Goal: Check status: Check status

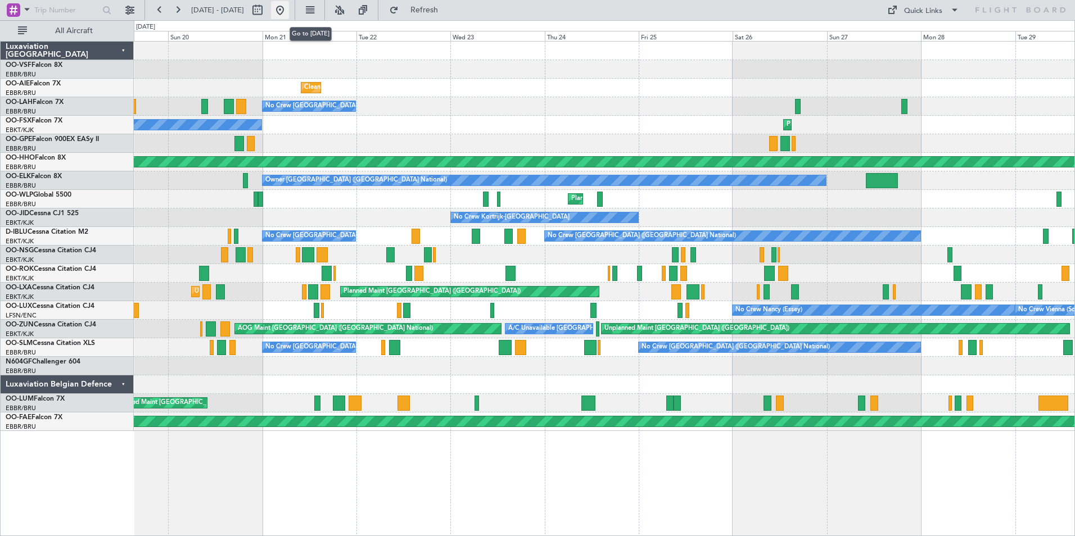
click at [289, 11] on button at bounding box center [280, 10] width 18 height 18
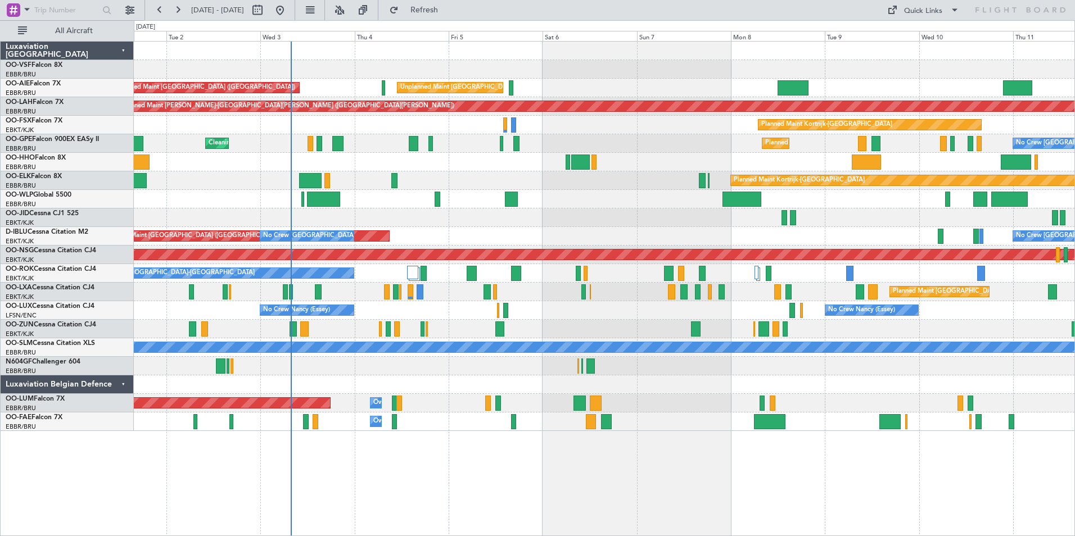
click at [463, 311] on div "No Crew [PERSON_NAME] ([PERSON_NAME]) No Crew [PERSON_NAME] ([PERSON_NAME]) No …" at bounding box center [604, 310] width 940 height 19
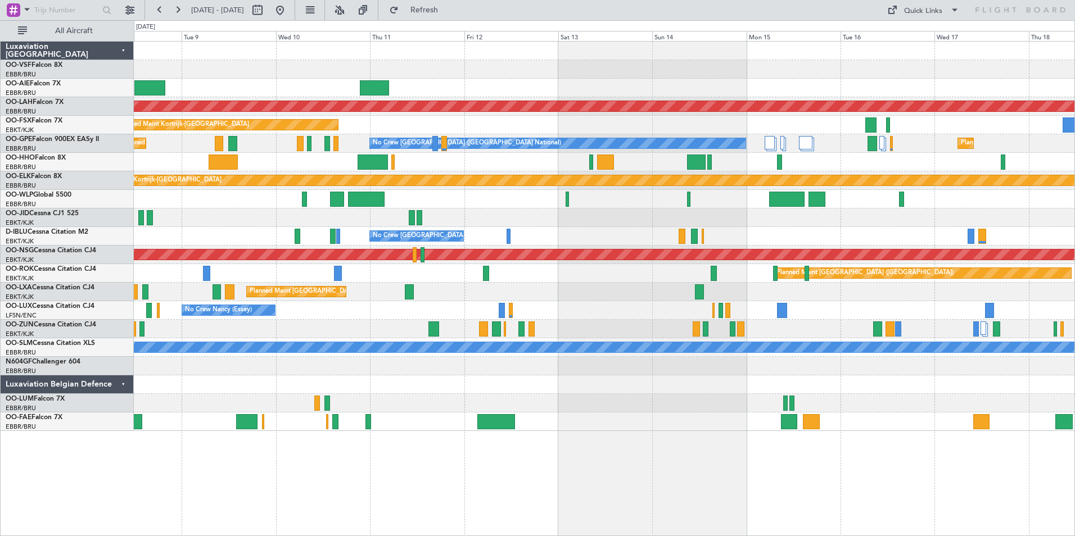
click at [343, 333] on div "Planned Maint [PERSON_NAME]-[GEOGRAPHIC_DATA][PERSON_NAME] ([GEOGRAPHIC_DATA][P…" at bounding box center [604, 237] width 940 height 390
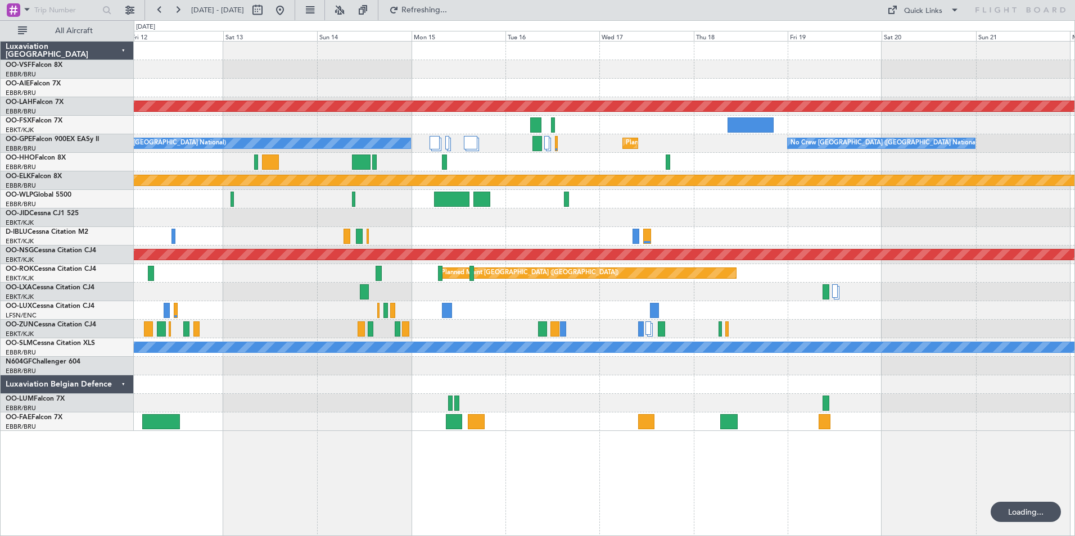
click at [461, 320] on div "Planned Maint [PERSON_NAME]-[GEOGRAPHIC_DATA][PERSON_NAME] ([GEOGRAPHIC_DATA][P…" at bounding box center [604, 237] width 940 height 390
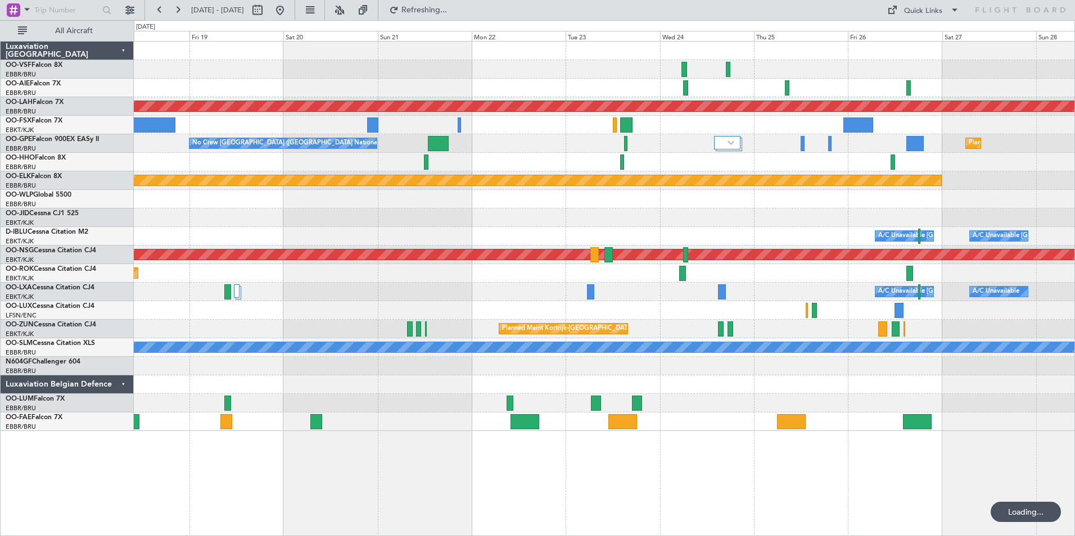
click at [780, 310] on div at bounding box center [604, 310] width 940 height 19
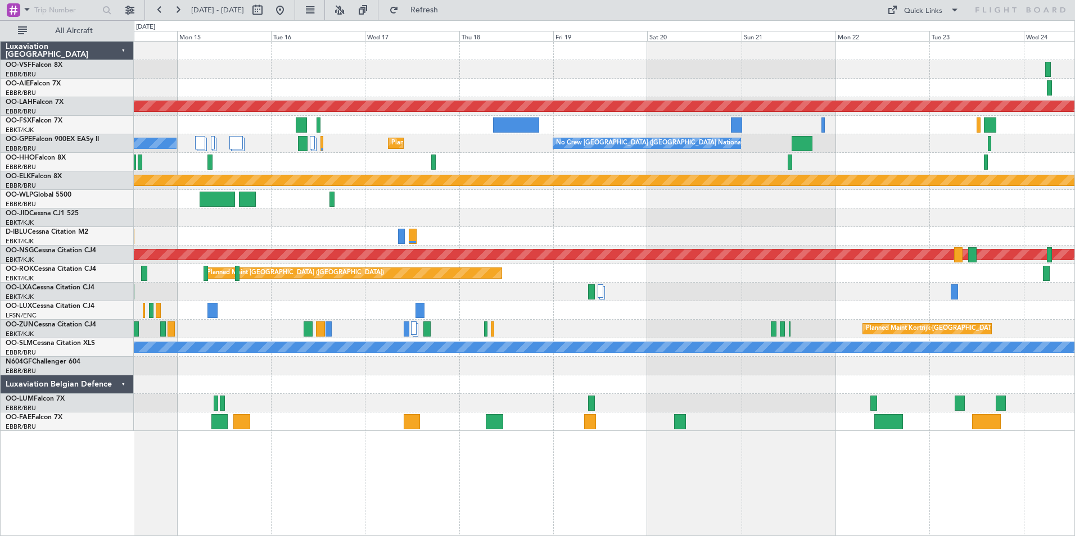
click at [445, 316] on div at bounding box center [604, 310] width 940 height 19
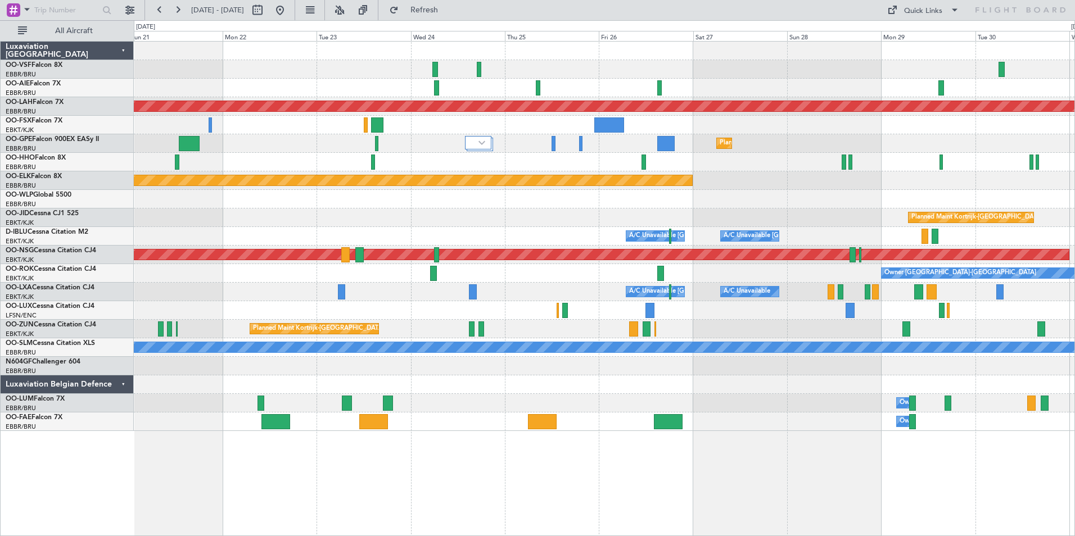
click at [495, 313] on div at bounding box center [604, 310] width 940 height 19
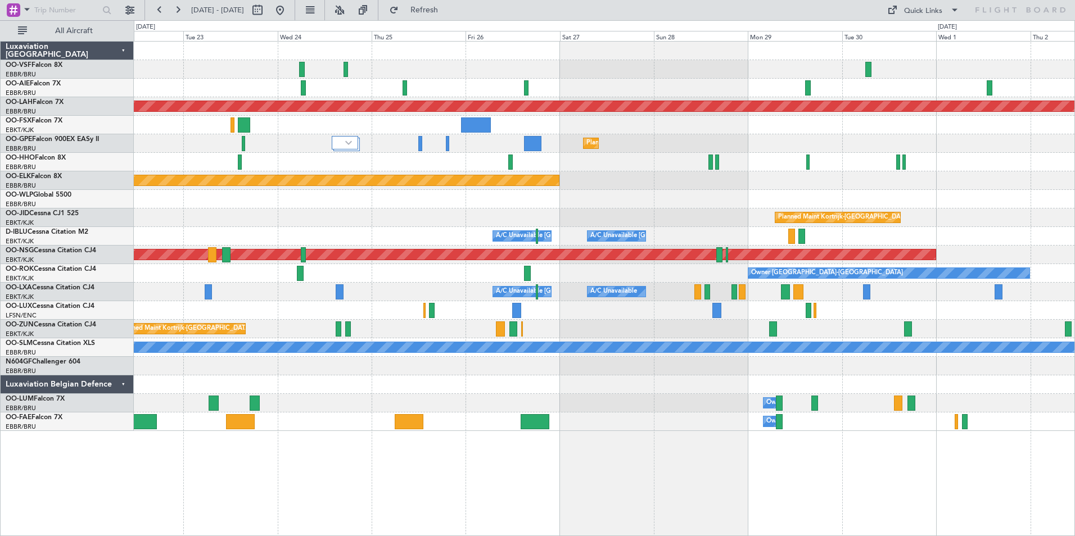
click at [554, 311] on div at bounding box center [604, 310] width 940 height 19
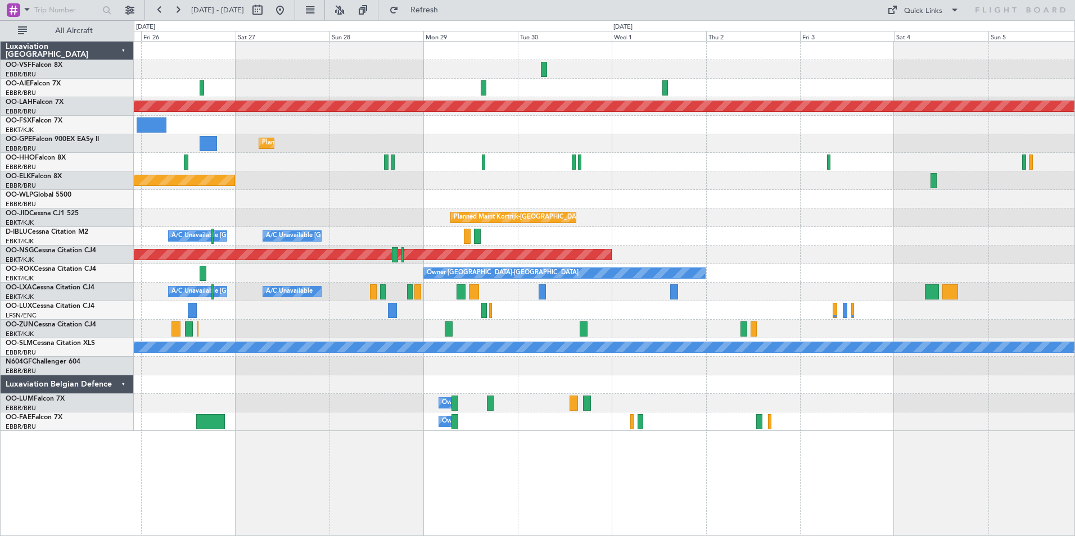
click at [432, 305] on div at bounding box center [604, 310] width 940 height 19
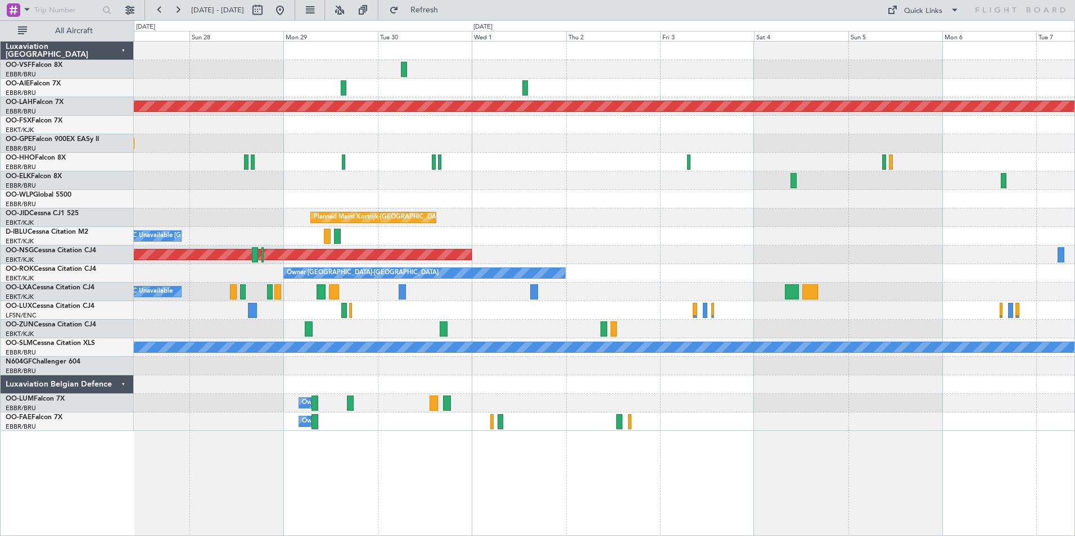
click at [963, 314] on div at bounding box center [604, 310] width 940 height 19
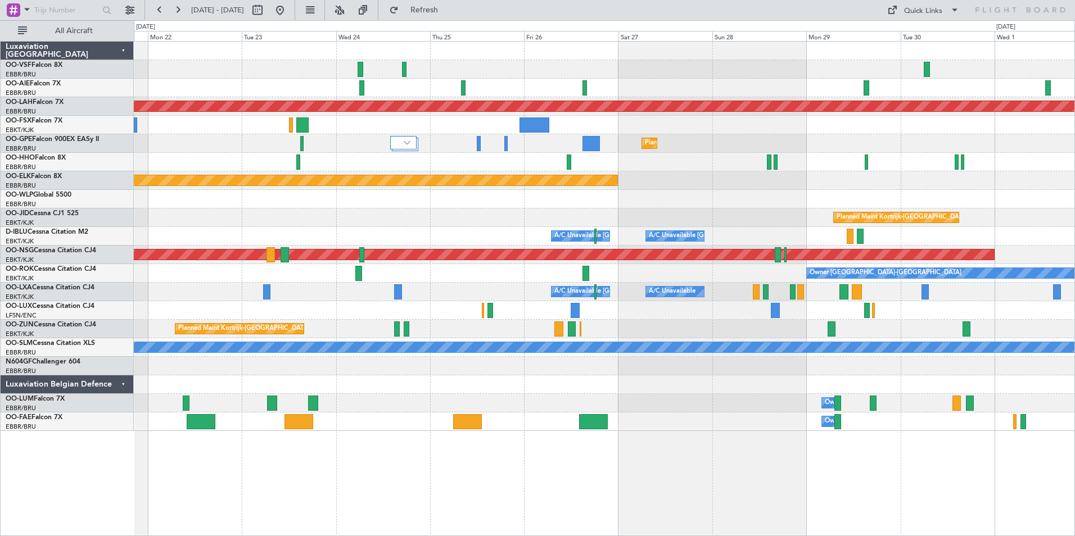
click at [832, 315] on div at bounding box center [604, 310] width 940 height 19
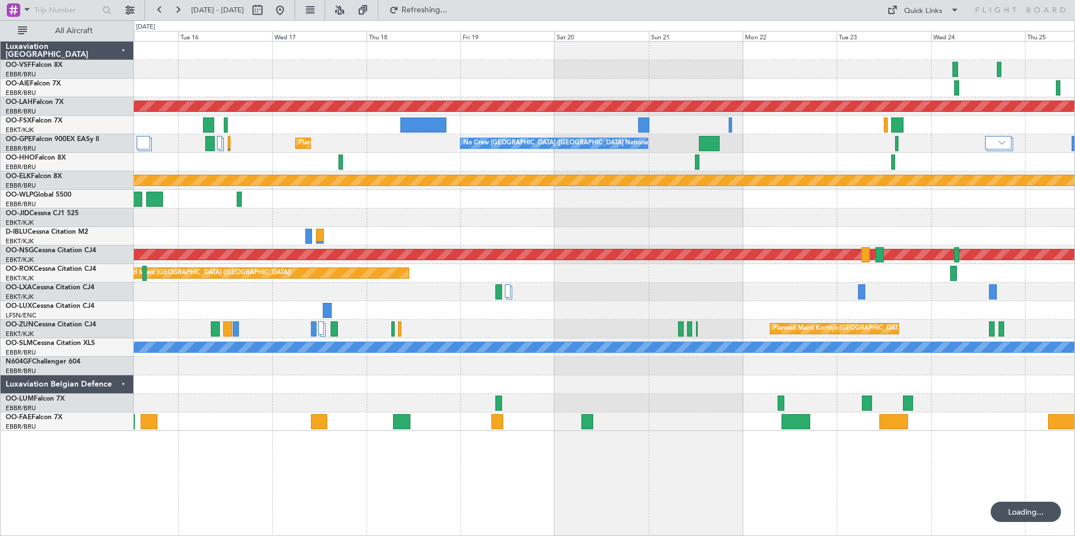
click at [810, 312] on div at bounding box center [604, 310] width 940 height 19
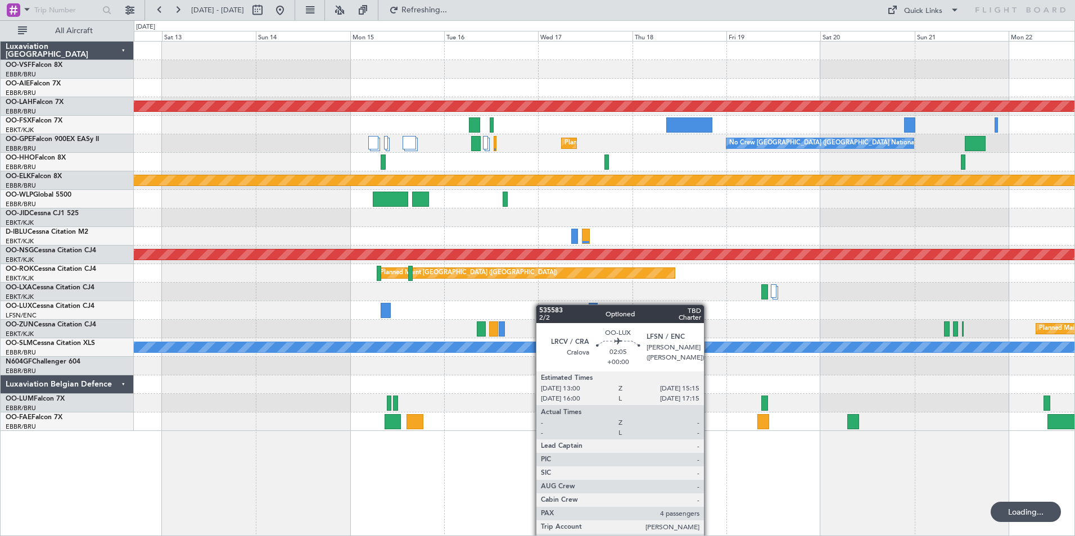
click at [793, 305] on div at bounding box center [604, 310] width 940 height 19
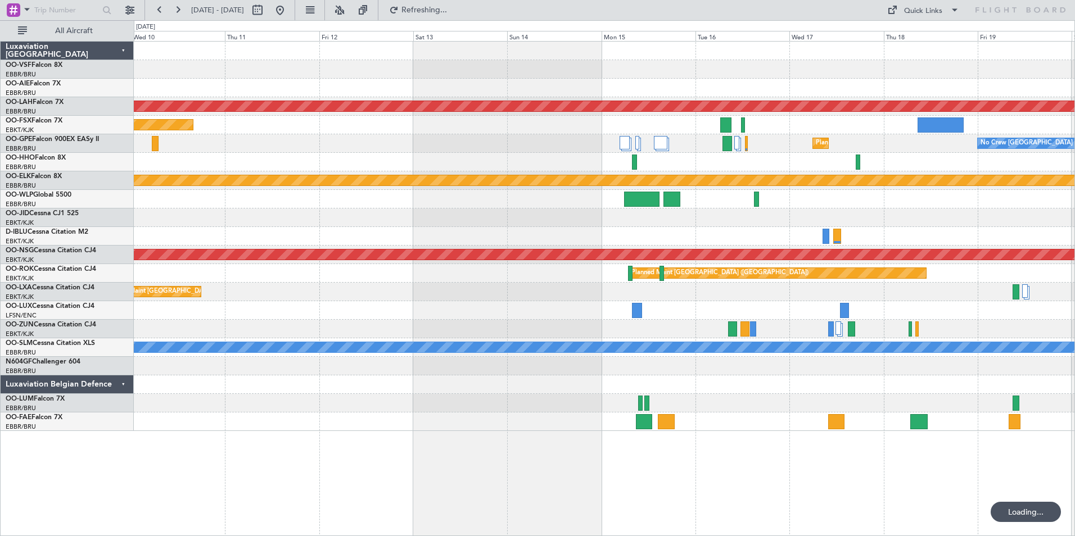
click at [726, 307] on div at bounding box center [604, 310] width 940 height 19
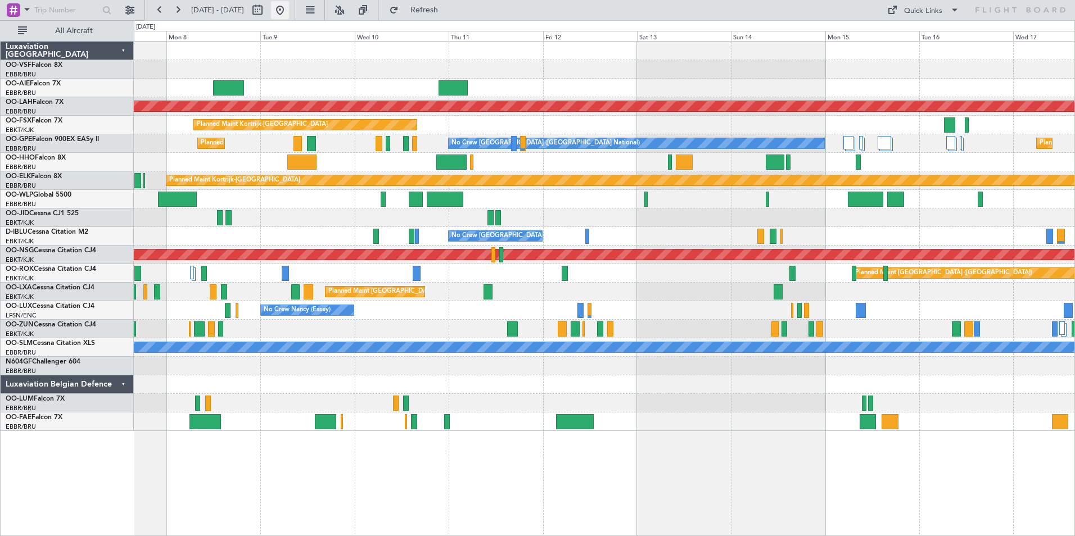
click at [289, 10] on button at bounding box center [280, 10] width 18 height 18
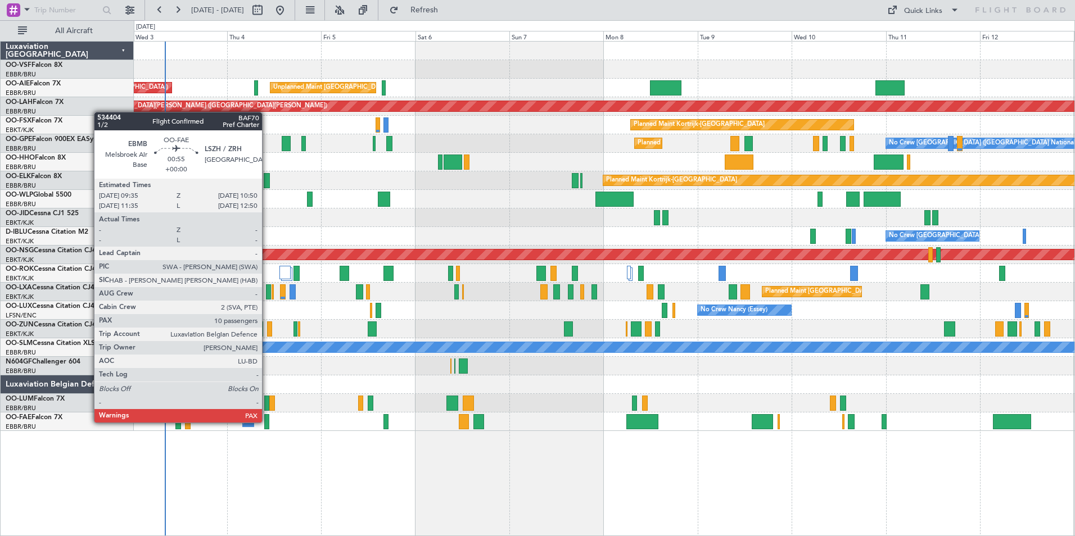
click at [267, 422] on div at bounding box center [266, 421] width 5 height 15
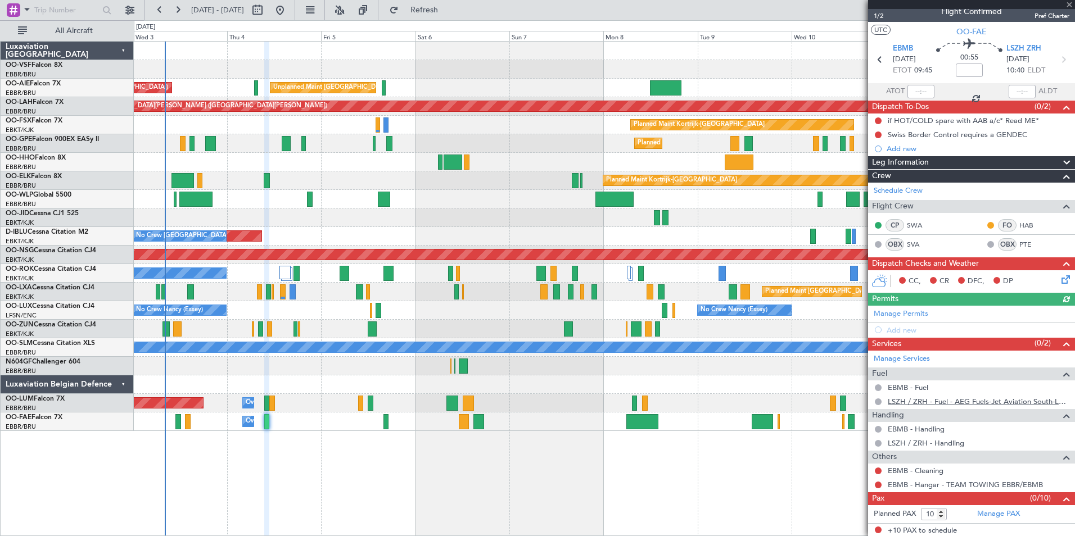
scroll to position [11, 0]
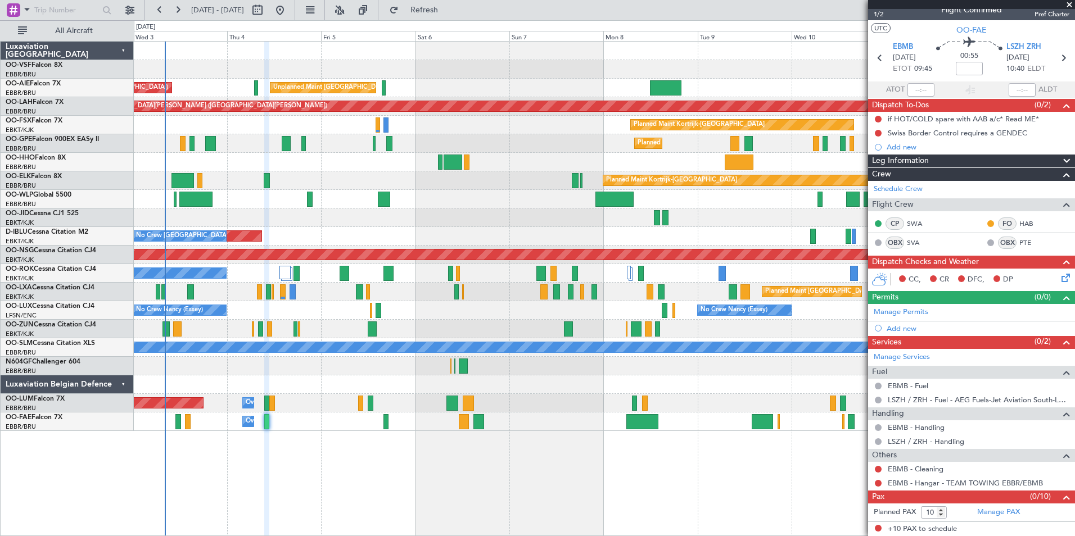
click at [1069, 3] on span at bounding box center [1068, 5] width 11 height 10
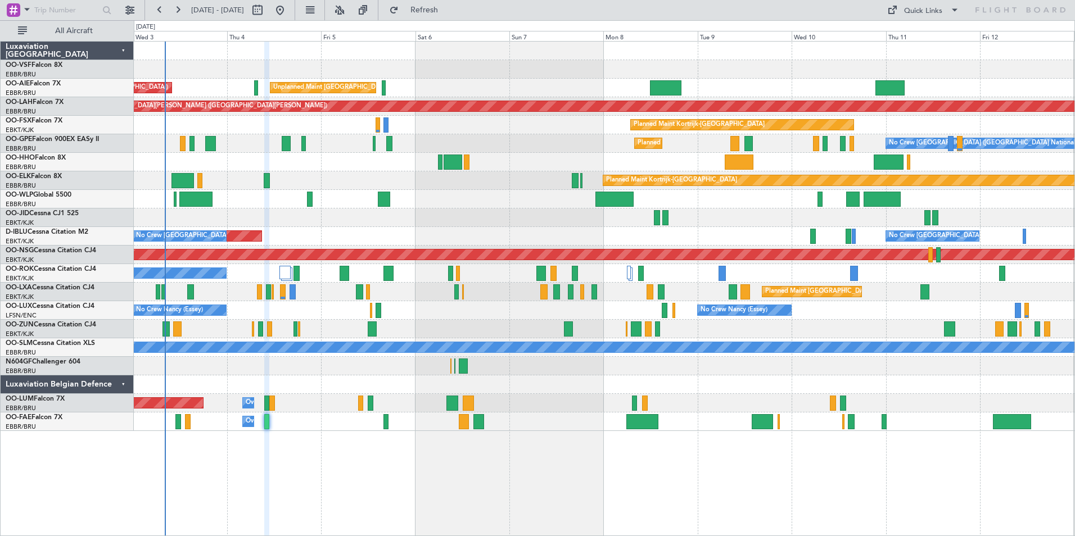
type input "0"
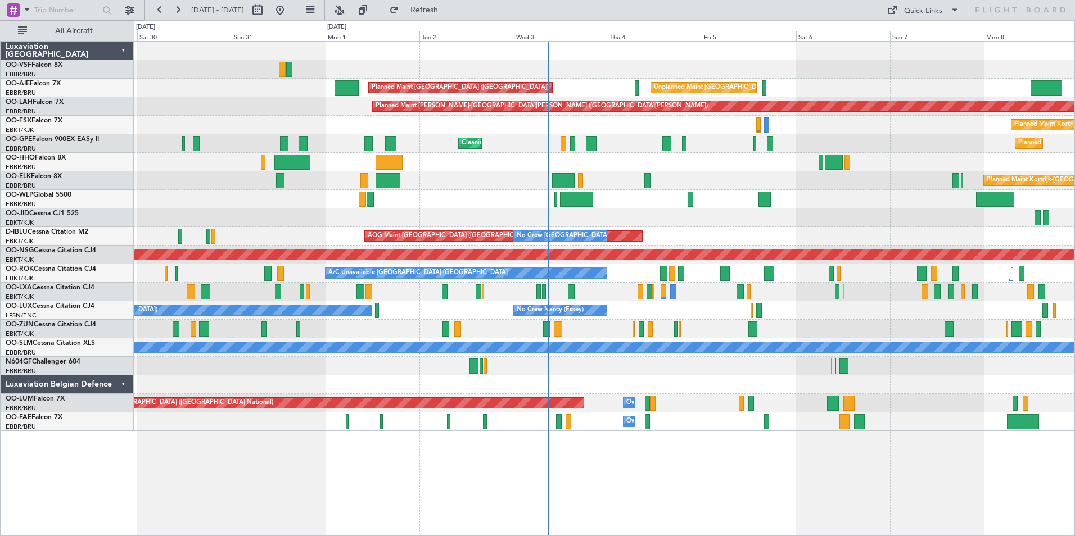
click at [530, 326] on div "Planned Maint Kortrijk-[GEOGRAPHIC_DATA]" at bounding box center [604, 329] width 940 height 19
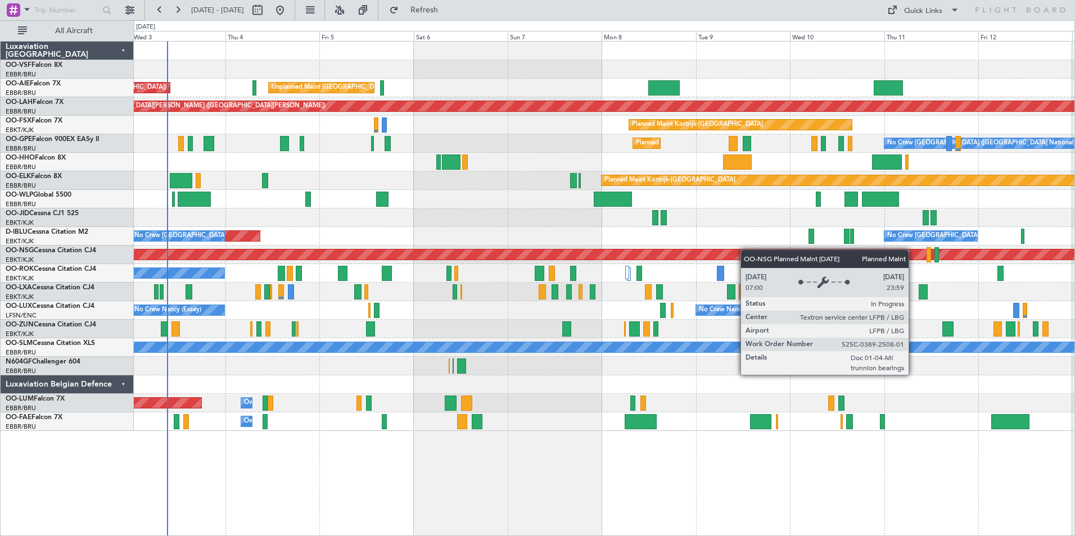
click at [537, 256] on div "Unplanned Maint [GEOGRAPHIC_DATA] ([GEOGRAPHIC_DATA] National) Planned Maint [G…" at bounding box center [604, 237] width 940 height 390
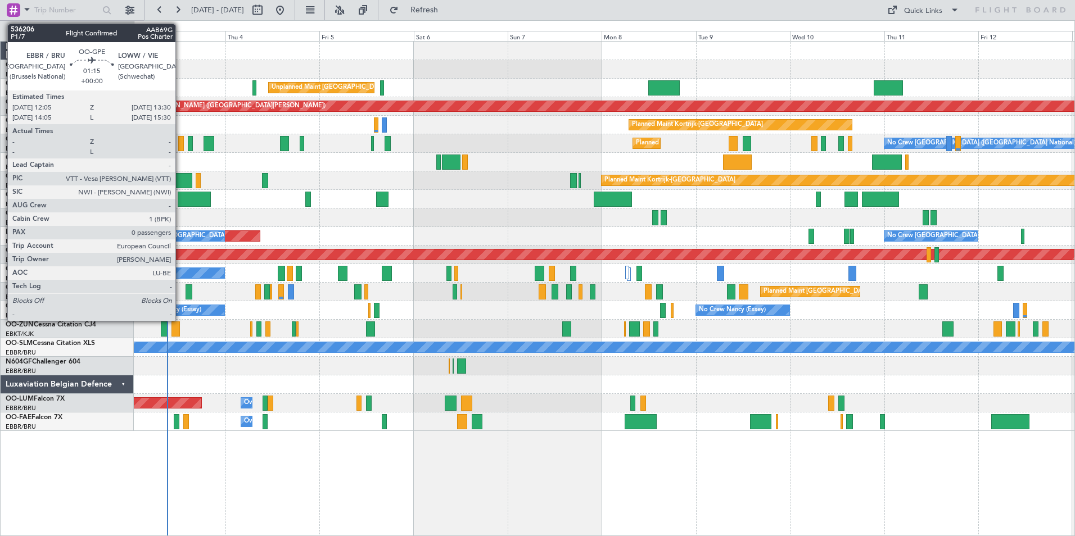
click at [180, 146] on div at bounding box center [181, 143] width 6 height 15
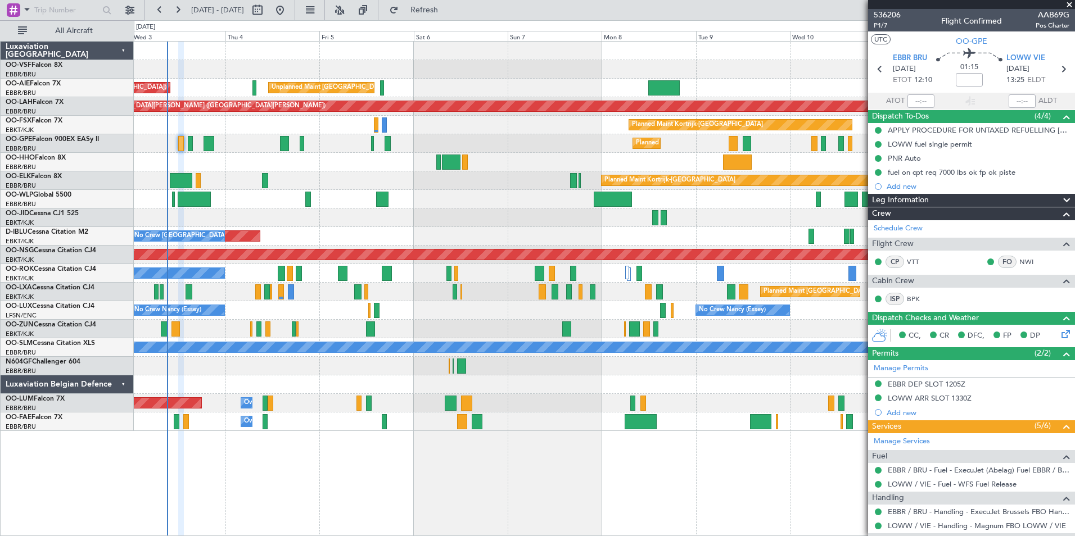
click at [1069, 7] on span at bounding box center [1068, 5] width 11 height 10
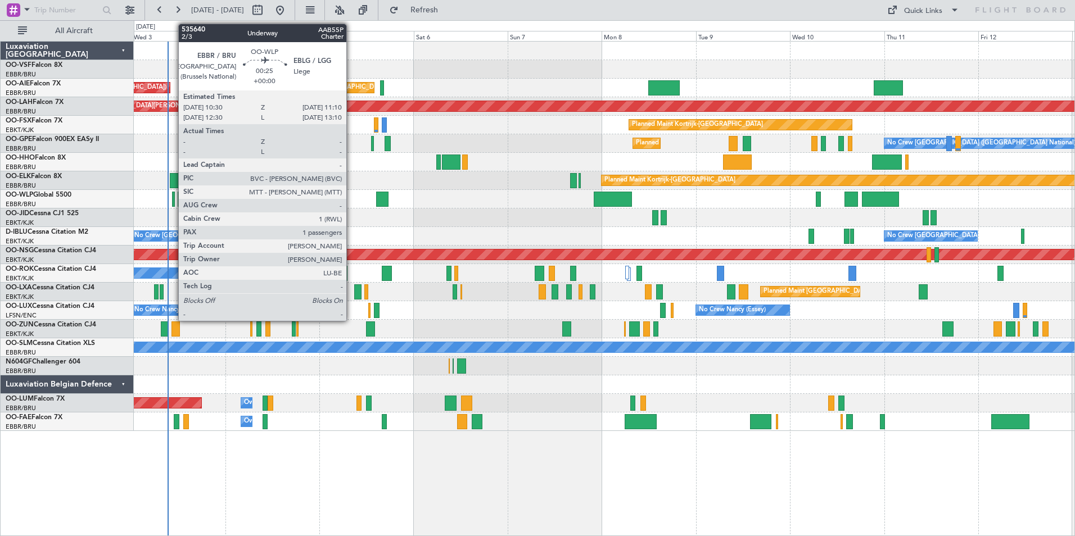
click at [173, 200] on div at bounding box center [173, 199] width 3 height 15
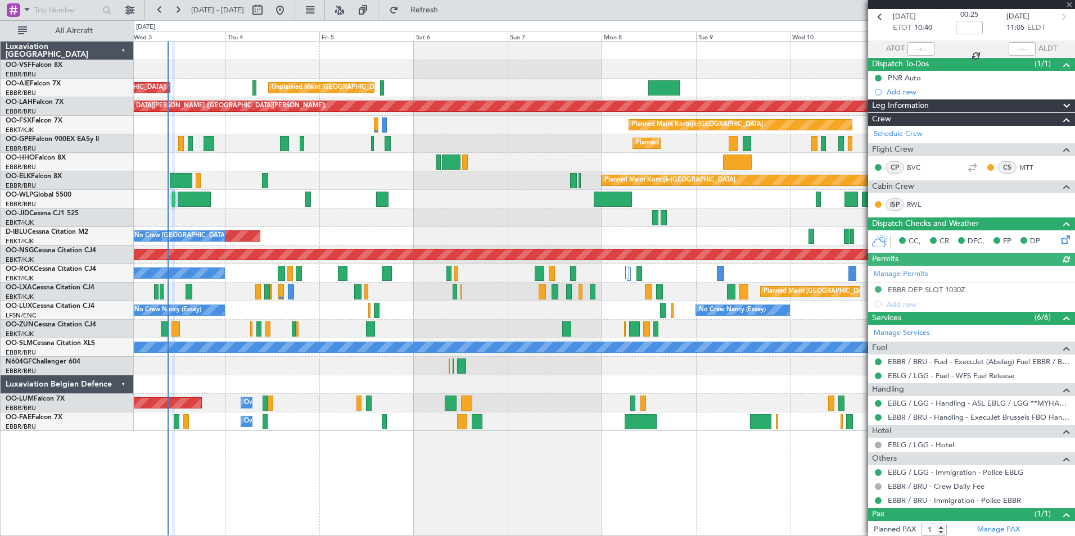
scroll to position [80, 0]
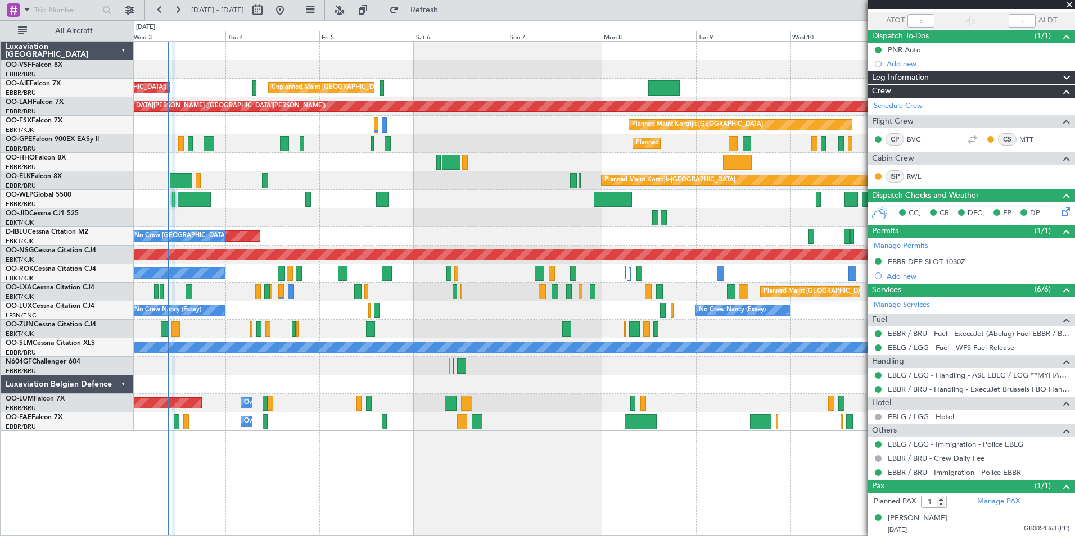
click at [1071, 1] on span at bounding box center [1068, 5] width 11 height 10
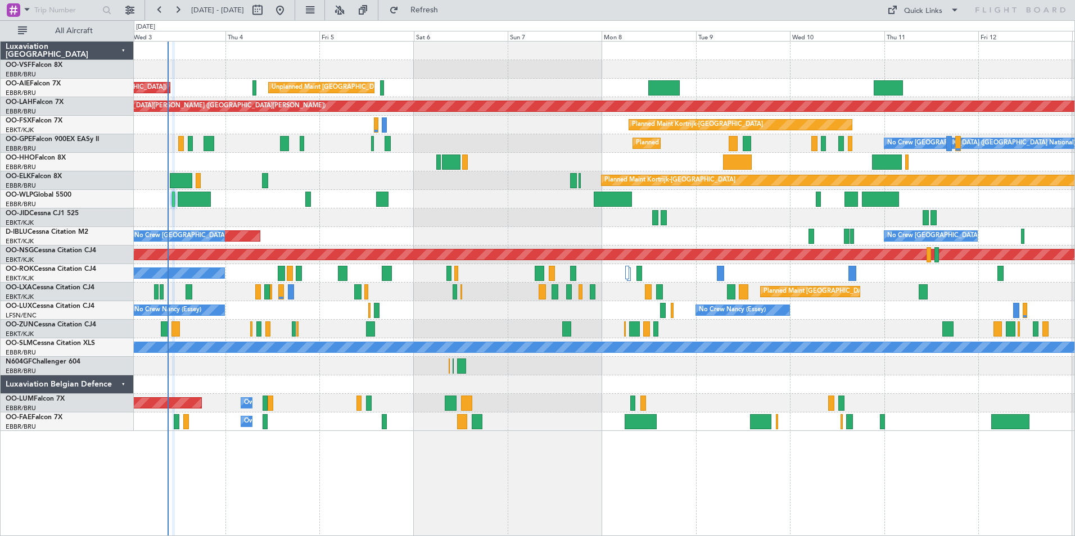
type input "0"
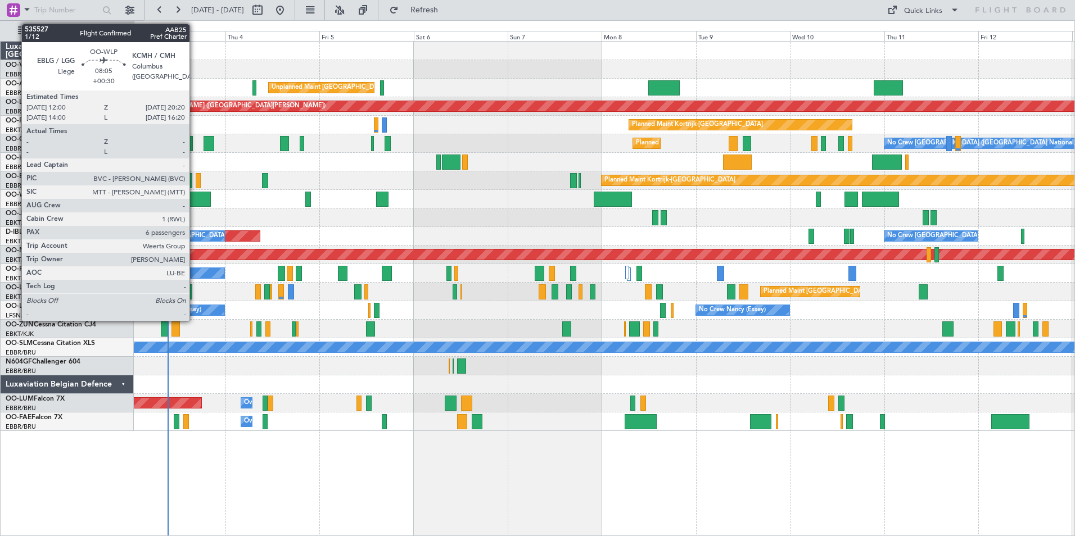
click at [194, 201] on div at bounding box center [194, 199] width 33 height 15
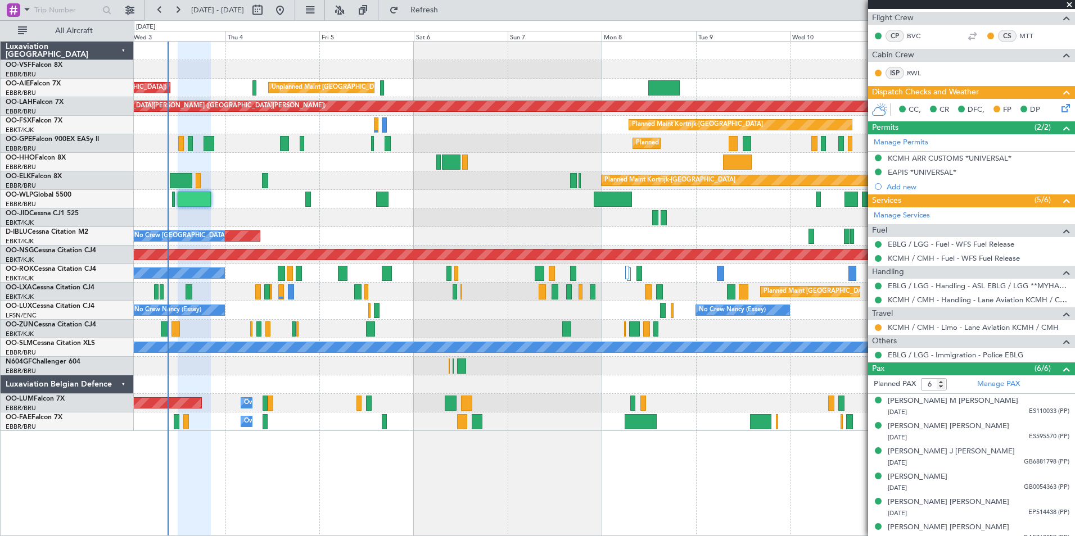
scroll to position [263, 0]
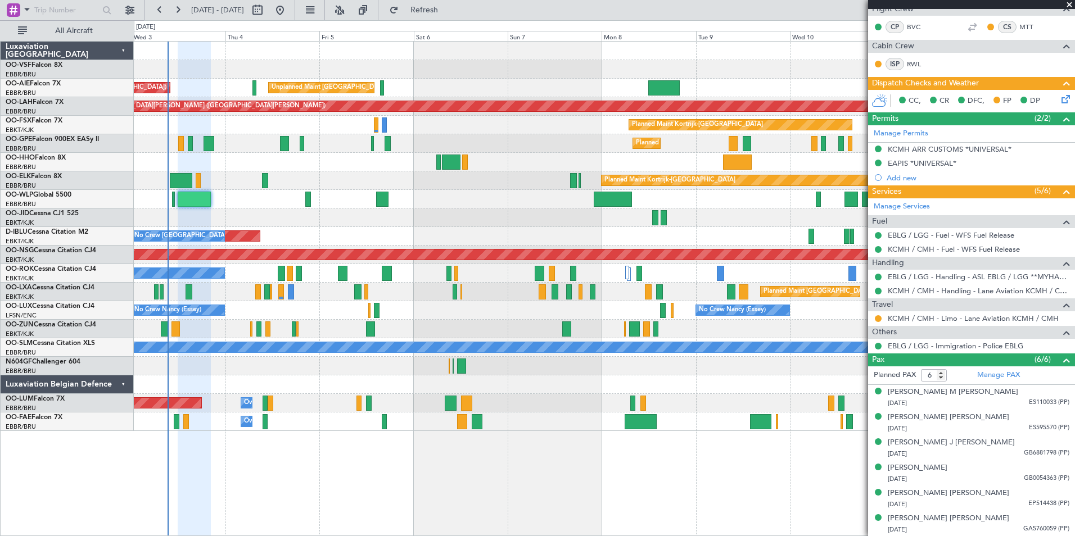
click at [1070, 4] on span at bounding box center [1068, 5] width 11 height 10
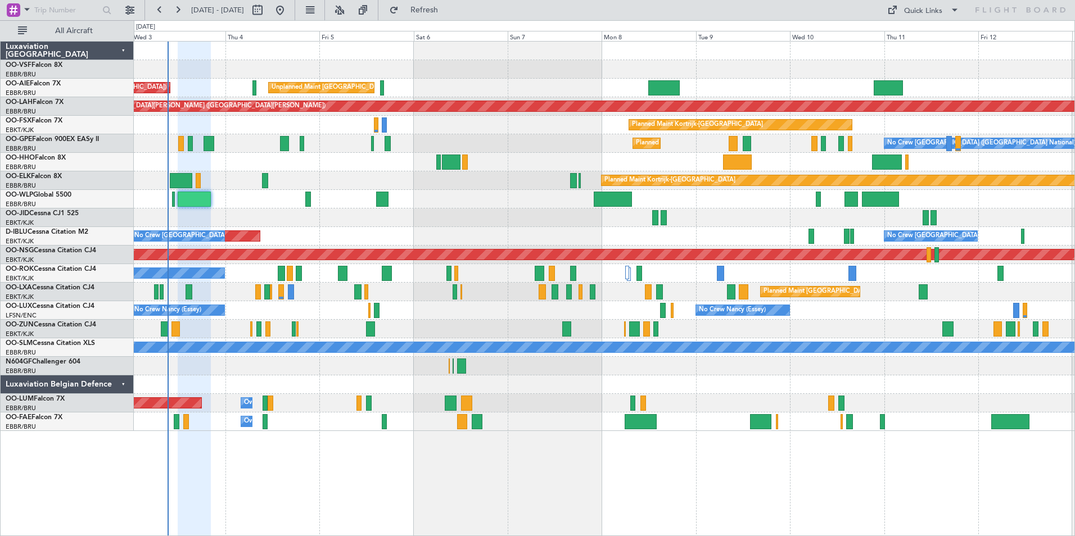
type input "0"
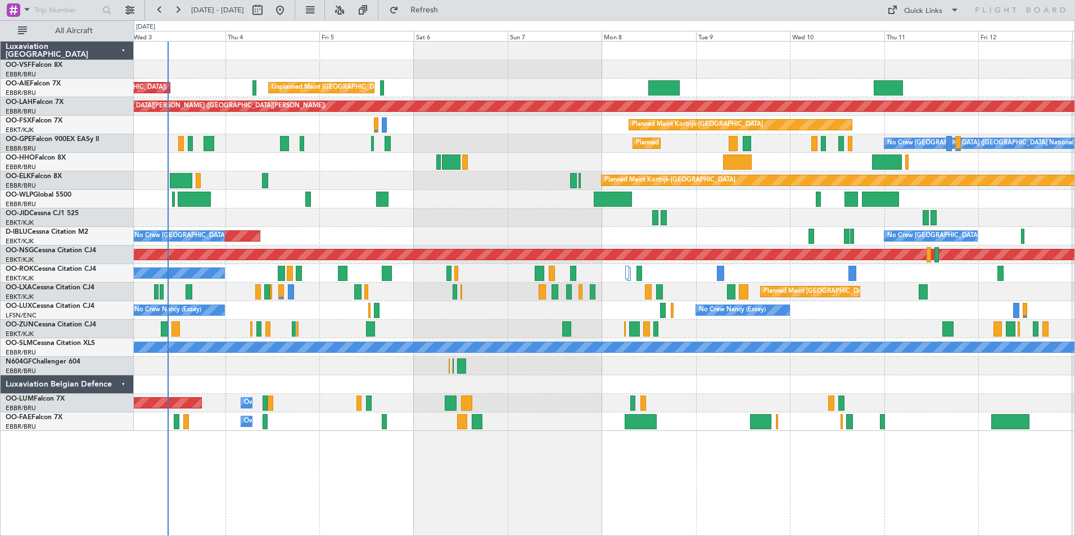
scroll to position [0, 0]
